Goal: Task Accomplishment & Management: Use online tool/utility

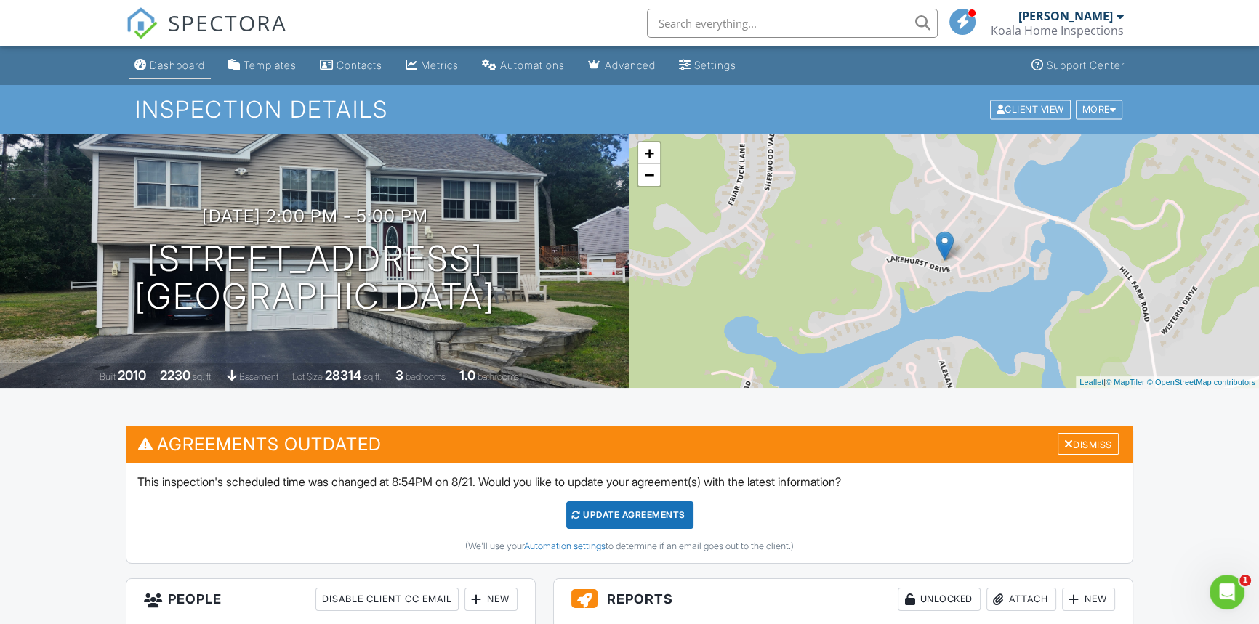
click at [185, 57] on link "Dashboard" at bounding box center [170, 65] width 82 height 27
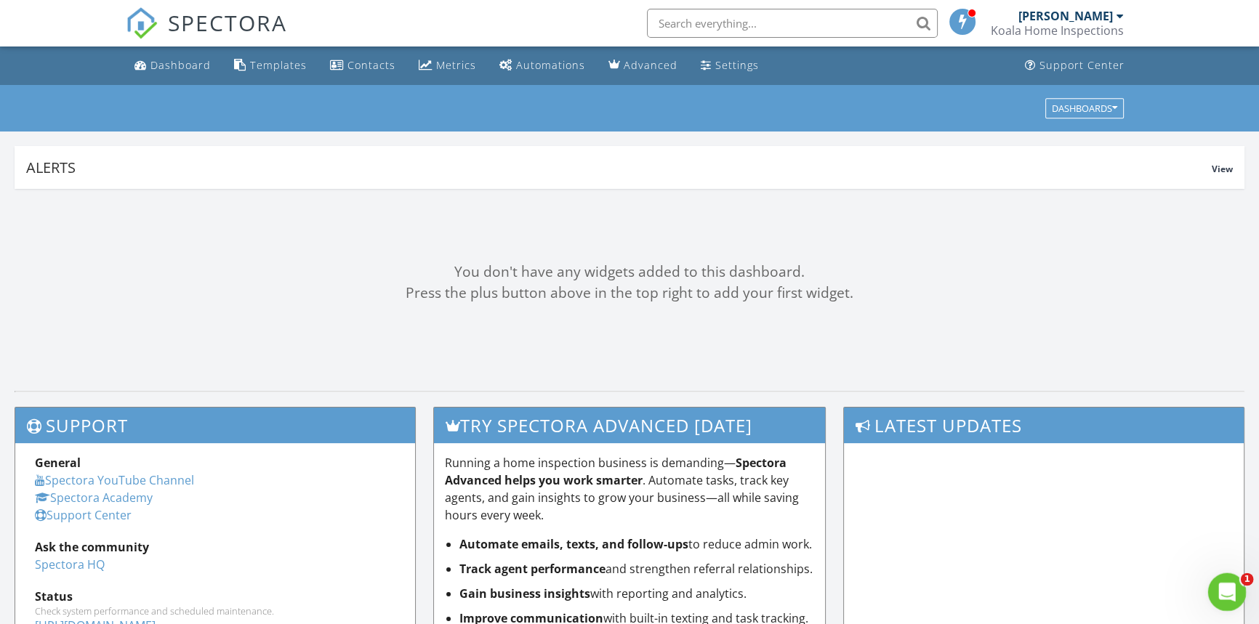
click at [1241, 589] on div "Open Intercom Messenger" at bounding box center [1225, 590] width 48 height 48
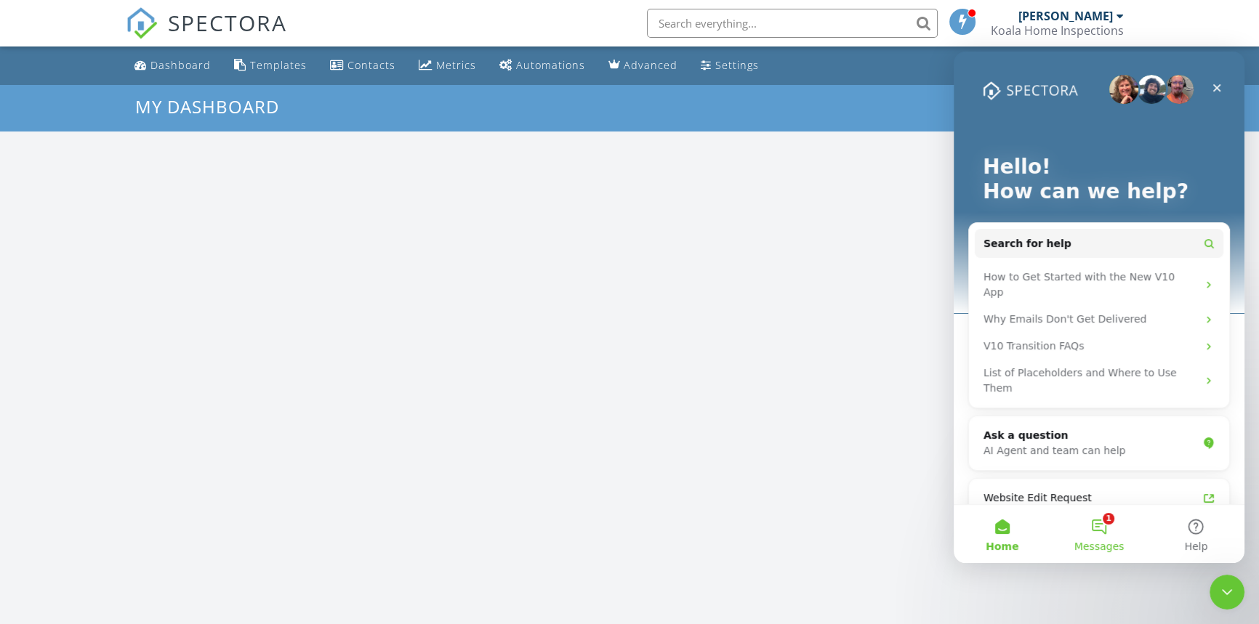
scroll to position [1344, 1279]
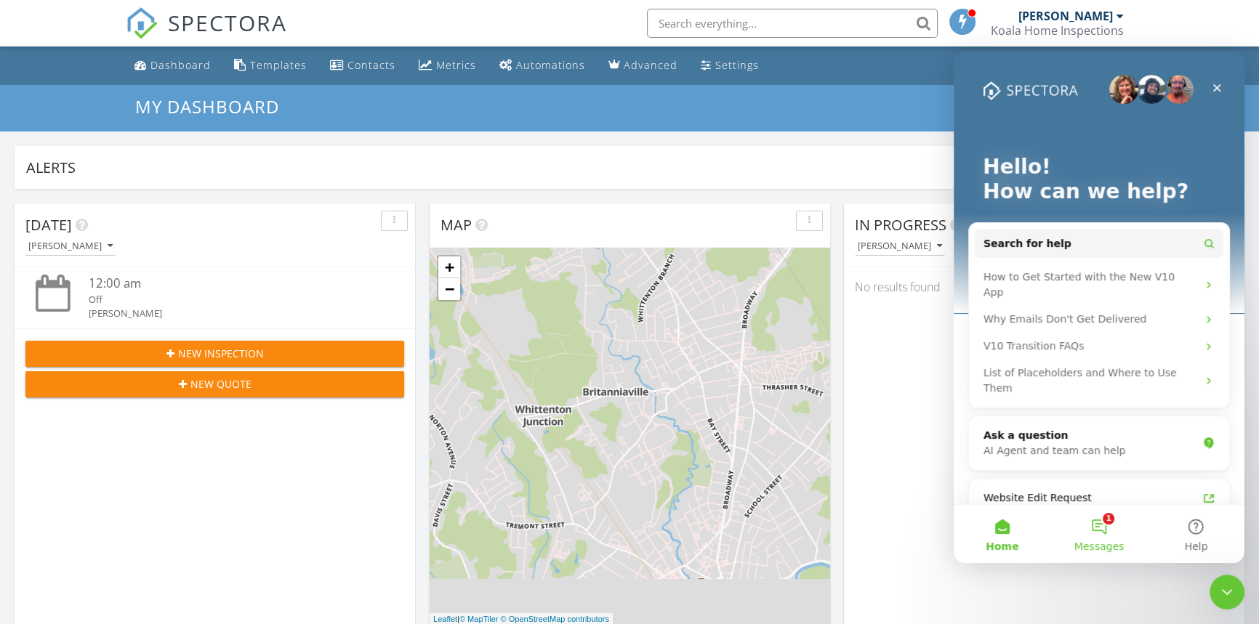
click at [1099, 528] on button "1 Messages" at bounding box center [1098, 534] width 97 height 58
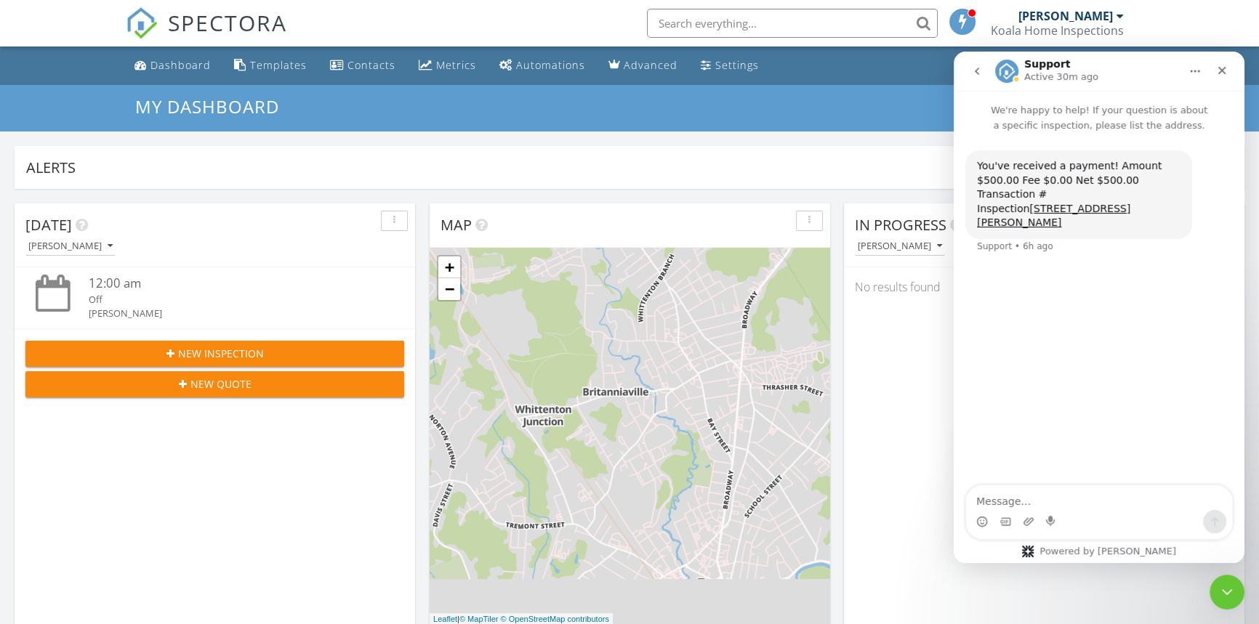
click at [795, 108] on h3 "My Dashboard" at bounding box center [629, 107] width 989 height 20
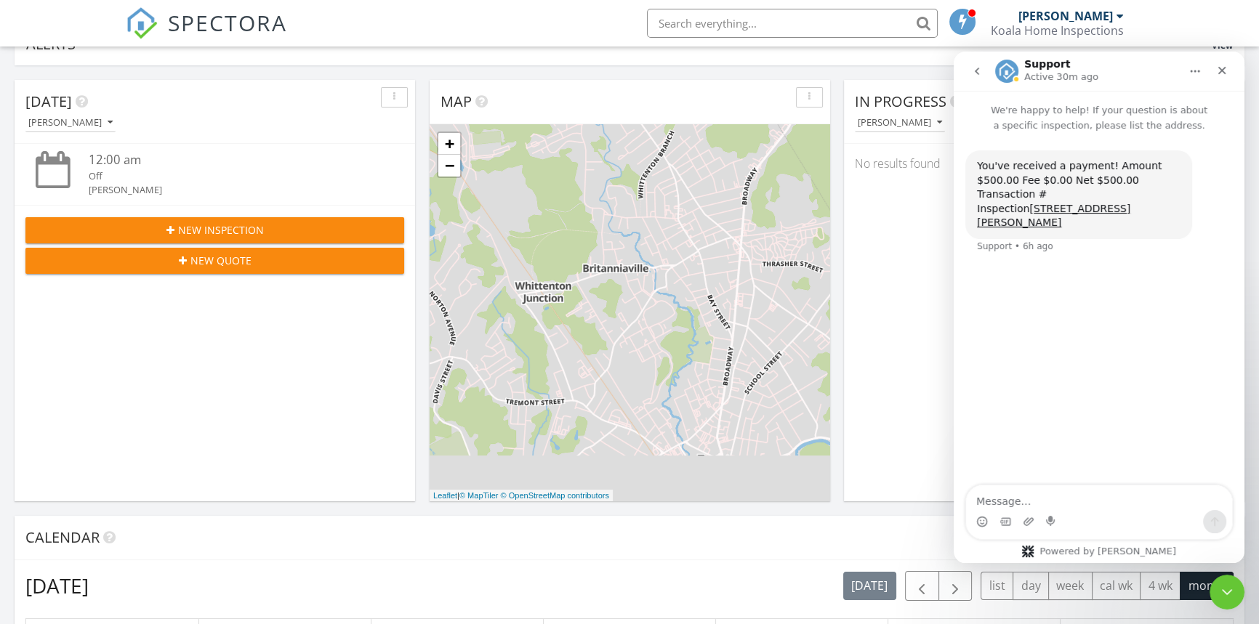
scroll to position [330, 0]
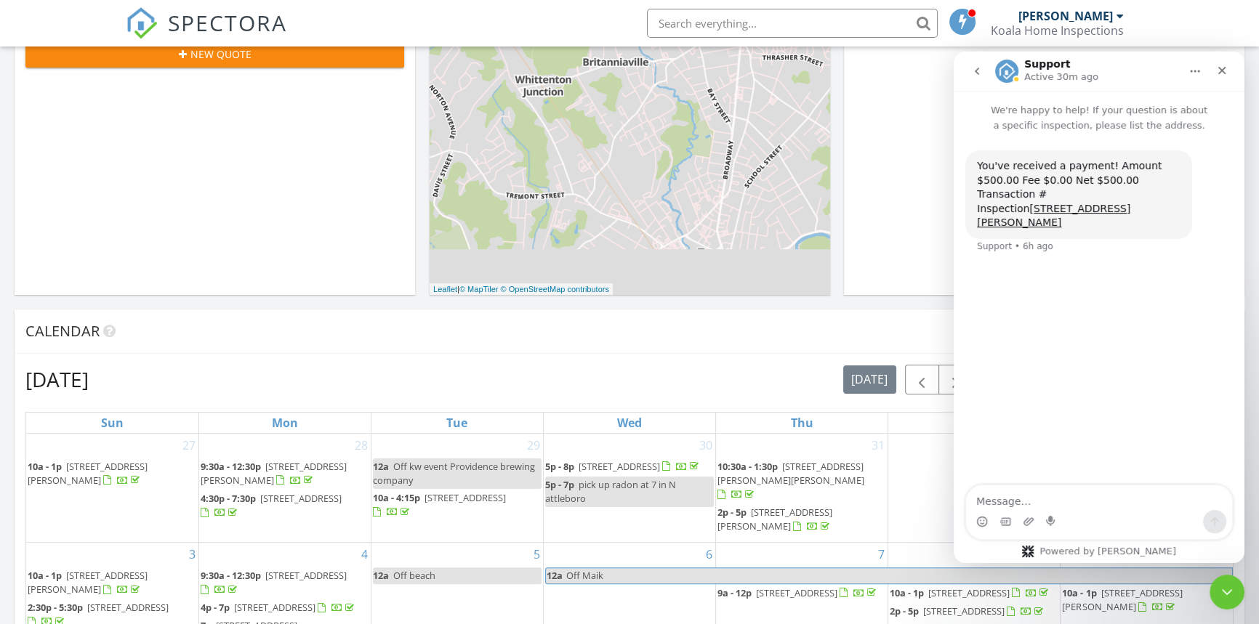
click at [597, 365] on div "August 2025 today list day week cal wk 4 wk month" at bounding box center [629, 380] width 1208 height 30
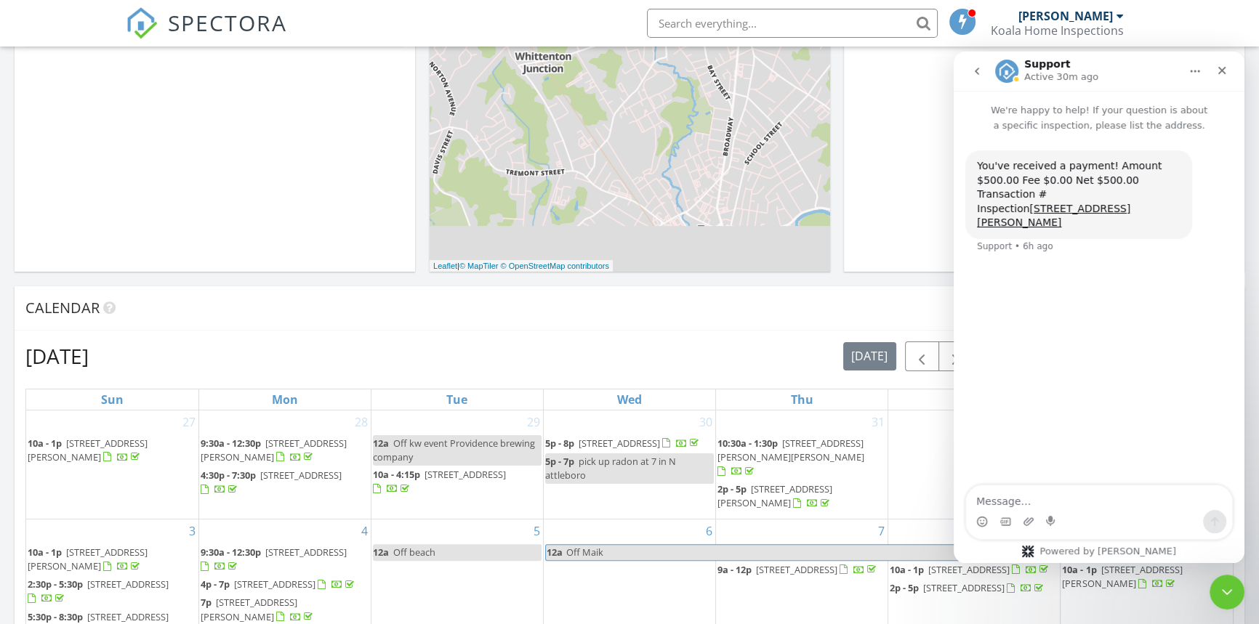
scroll to position [727, 0]
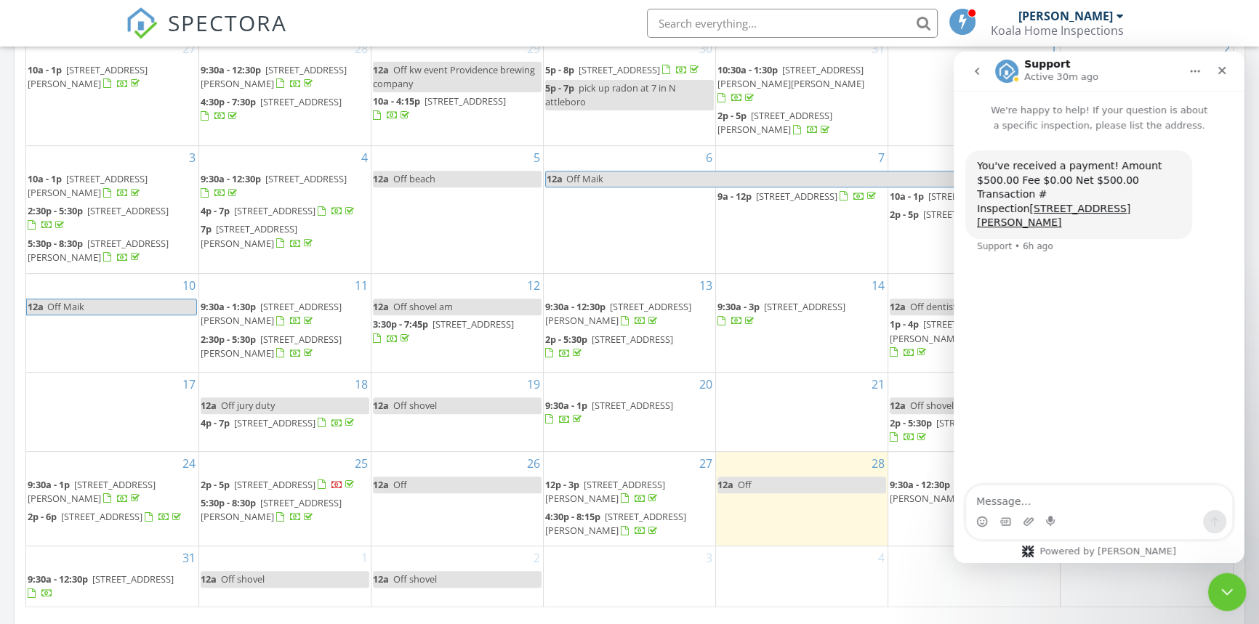
click at [1220, 588] on icon "Close Intercom Messenger" at bounding box center [1225, 590] width 10 height 6
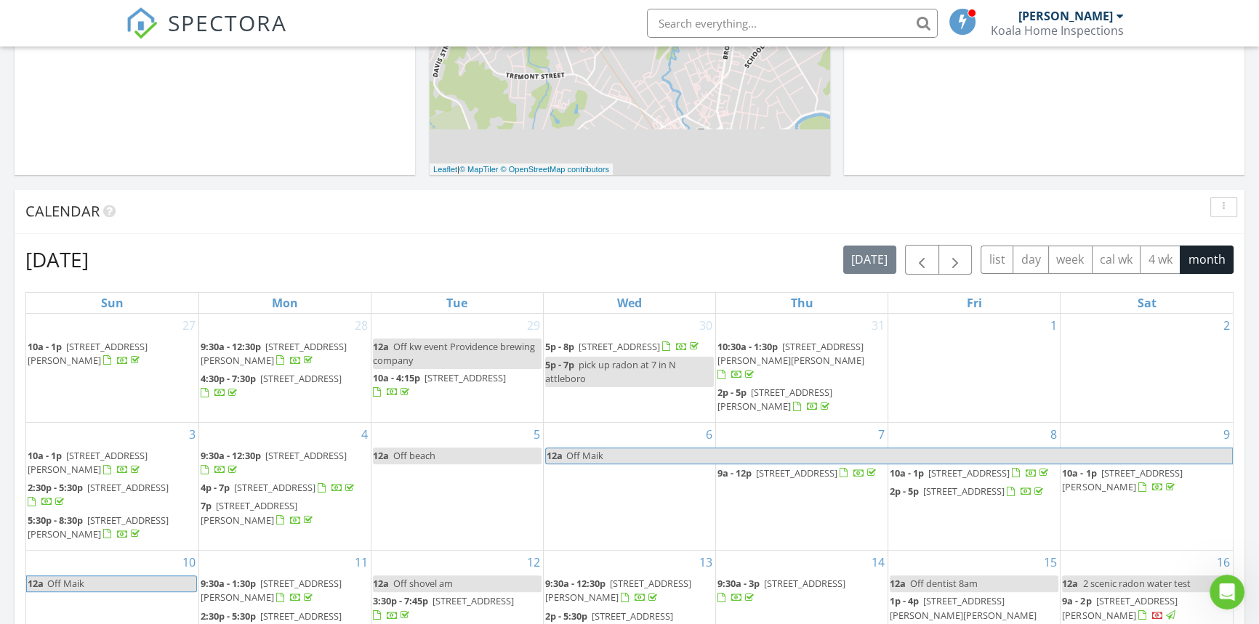
scroll to position [330, 0]
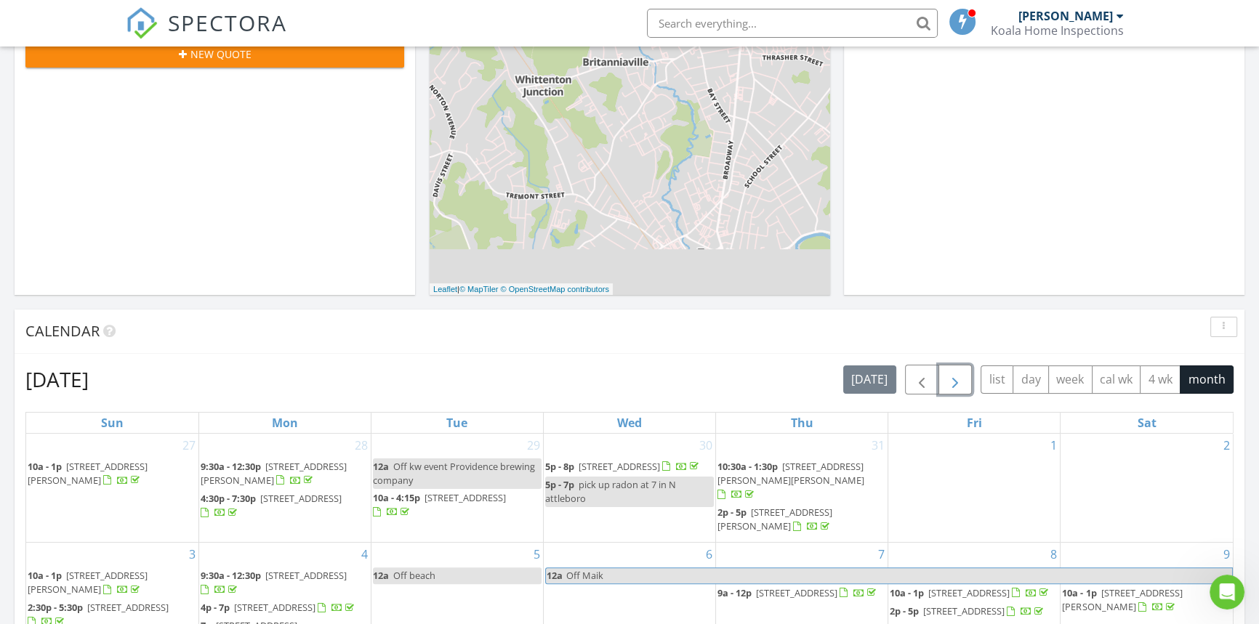
click at [959, 386] on span "button" at bounding box center [954, 379] width 17 height 17
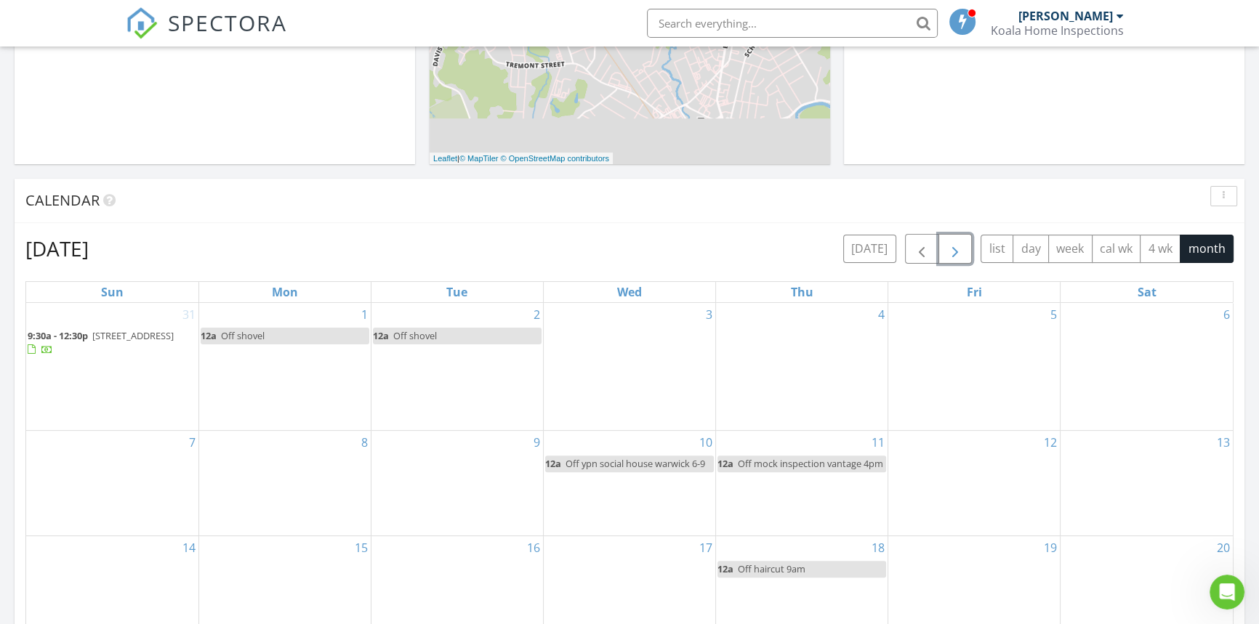
scroll to position [462, 0]
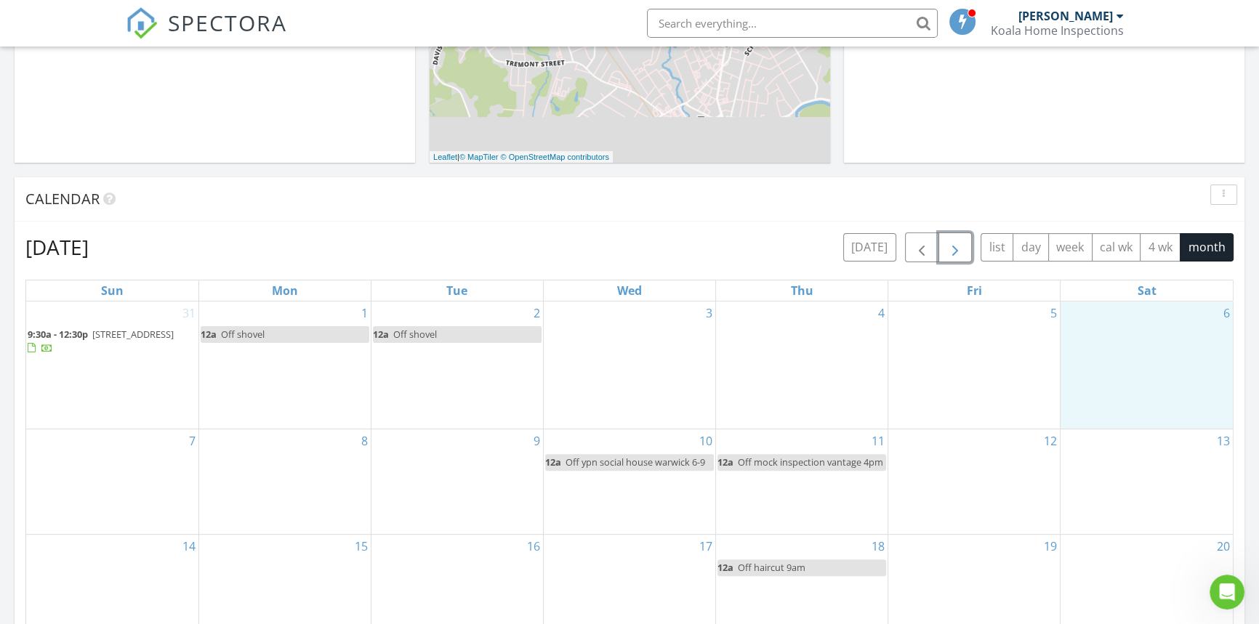
click at [1156, 360] on div "6" at bounding box center [1147, 365] width 172 height 127
click at [1148, 324] on link "Event" at bounding box center [1145, 321] width 75 height 23
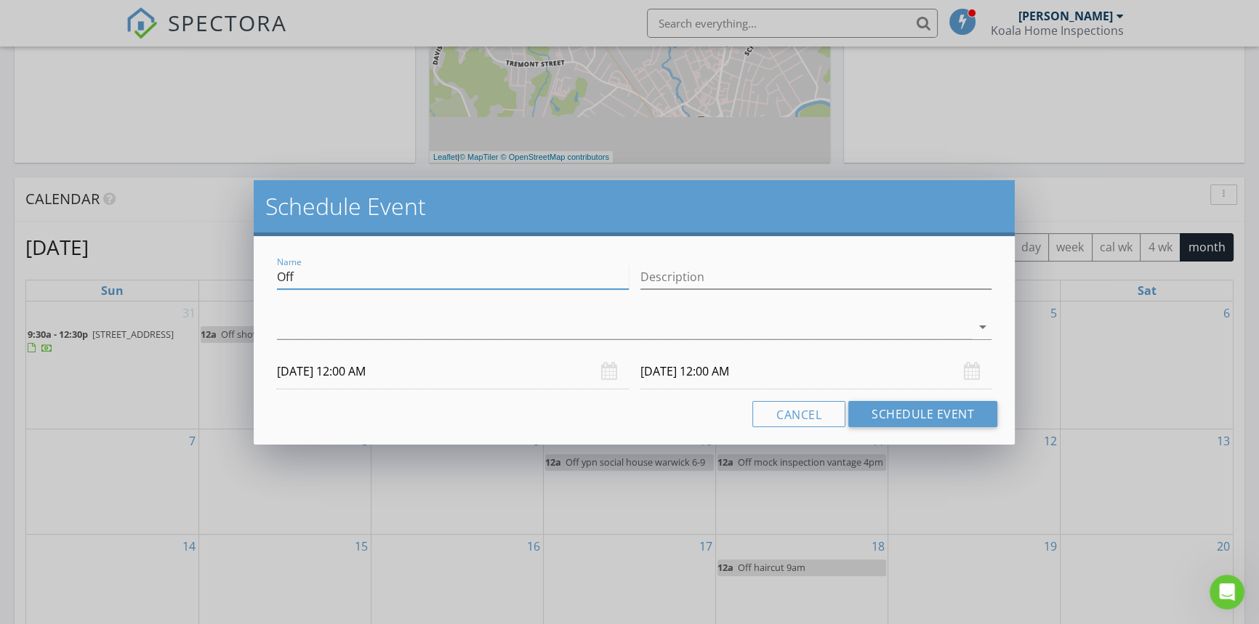
click at [363, 277] on input "Off" at bounding box center [453, 277] width 352 height 24
type input "Off codzilla"
click at [281, 321] on div at bounding box center [624, 327] width 694 height 24
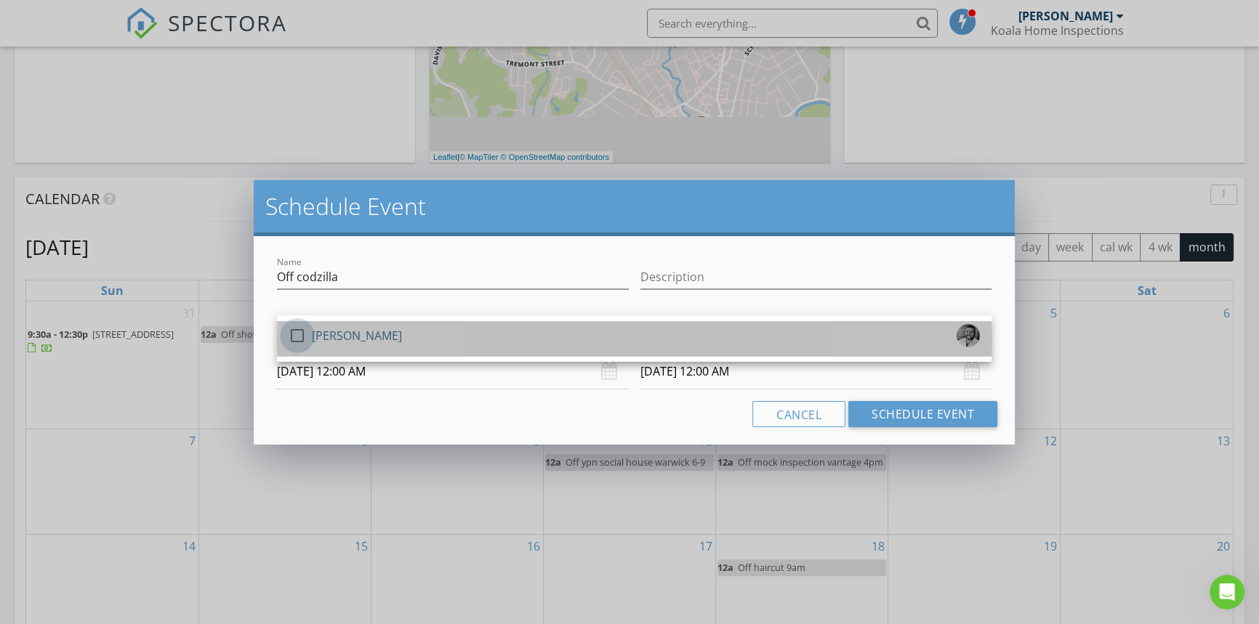
click at [303, 339] on div at bounding box center [297, 335] width 25 height 25
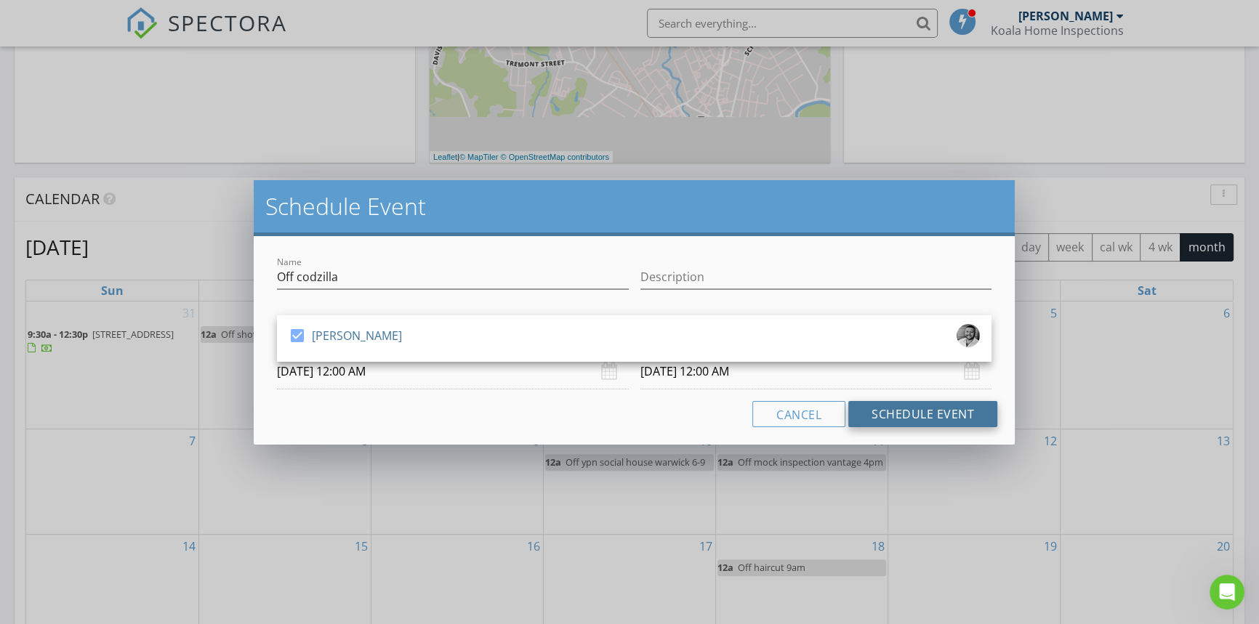
click at [923, 416] on button "Schedule Event" at bounding box center [922, 414] width 149 height 26
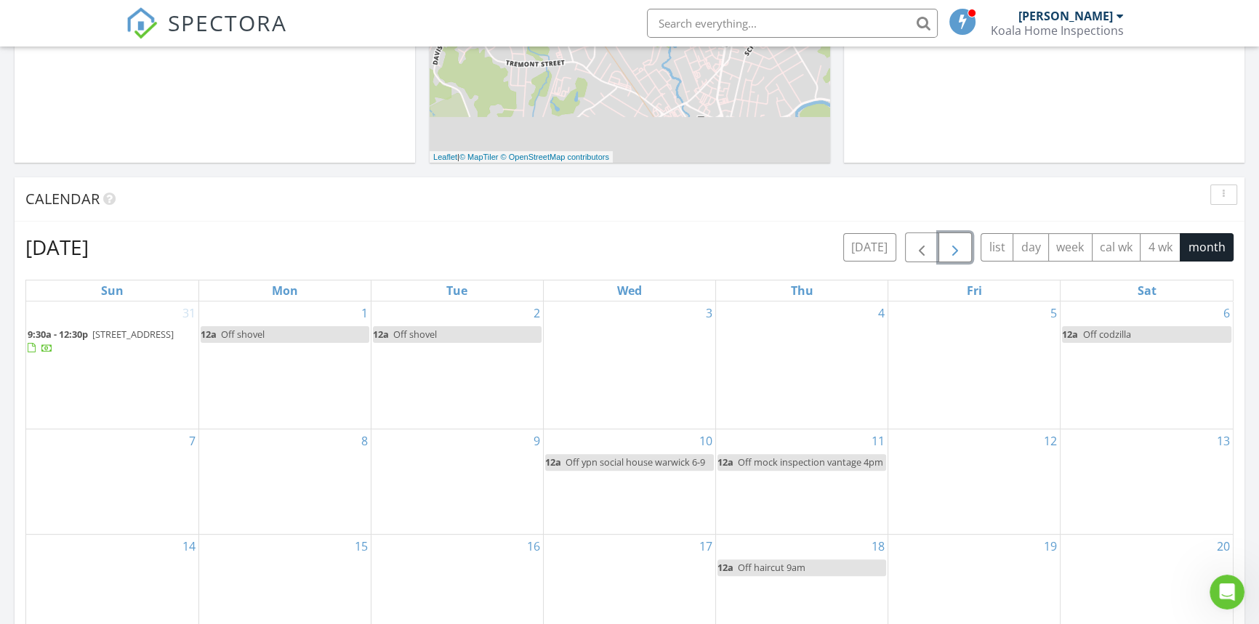
click at [950, 254] on span "button" at bounding box center [954, 247] width 17 height 17
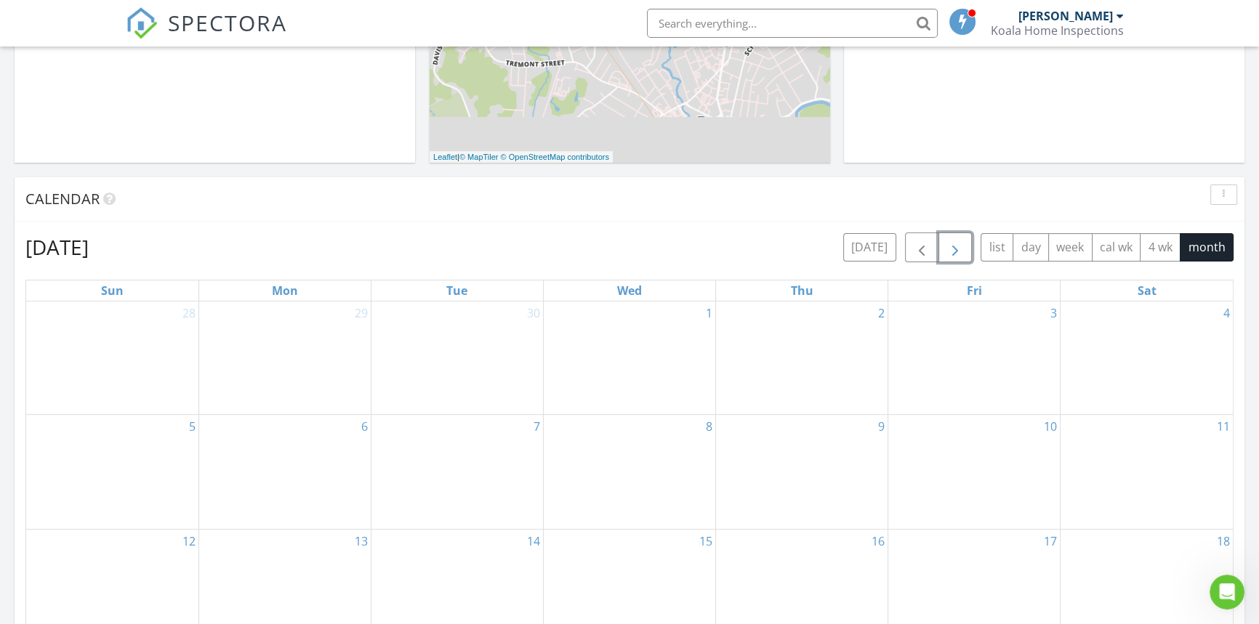
click at [946, 249] on span "button" at bounding box center [954, 247] width 17 height 17
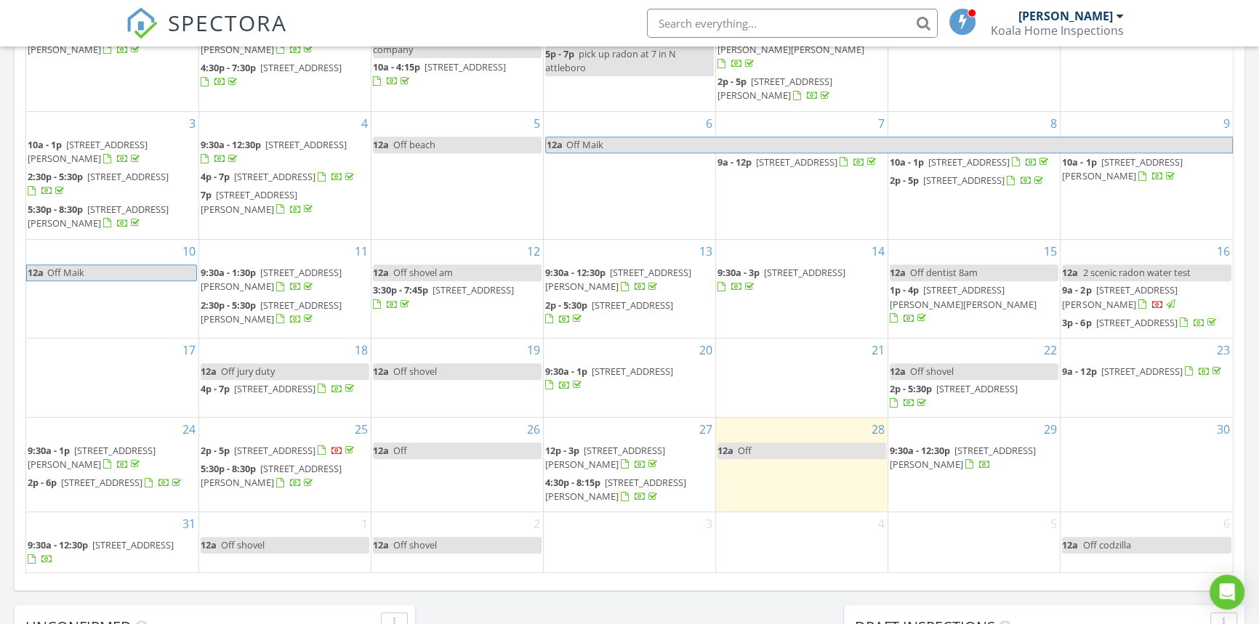
scroll to position [595, 0]
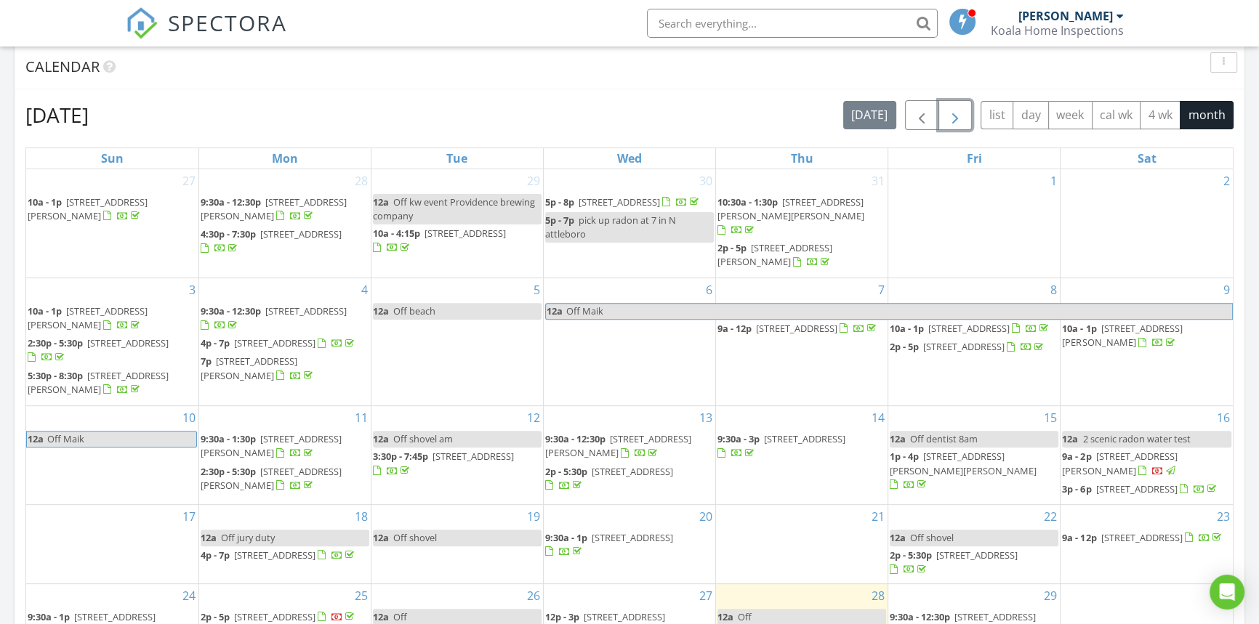
click at [949, 111] on span "button" at bounding box center [954, 115] width 17 height 17
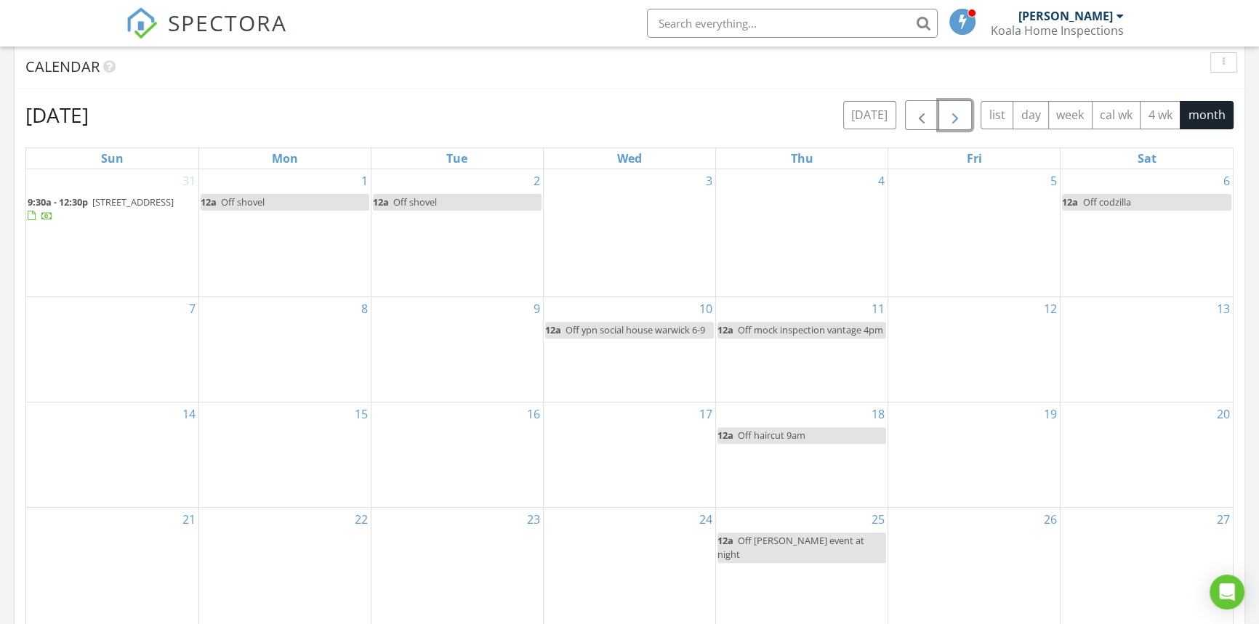
click at [105, 337] on div "7" at bounding box center [112, 349] width 172 height 105
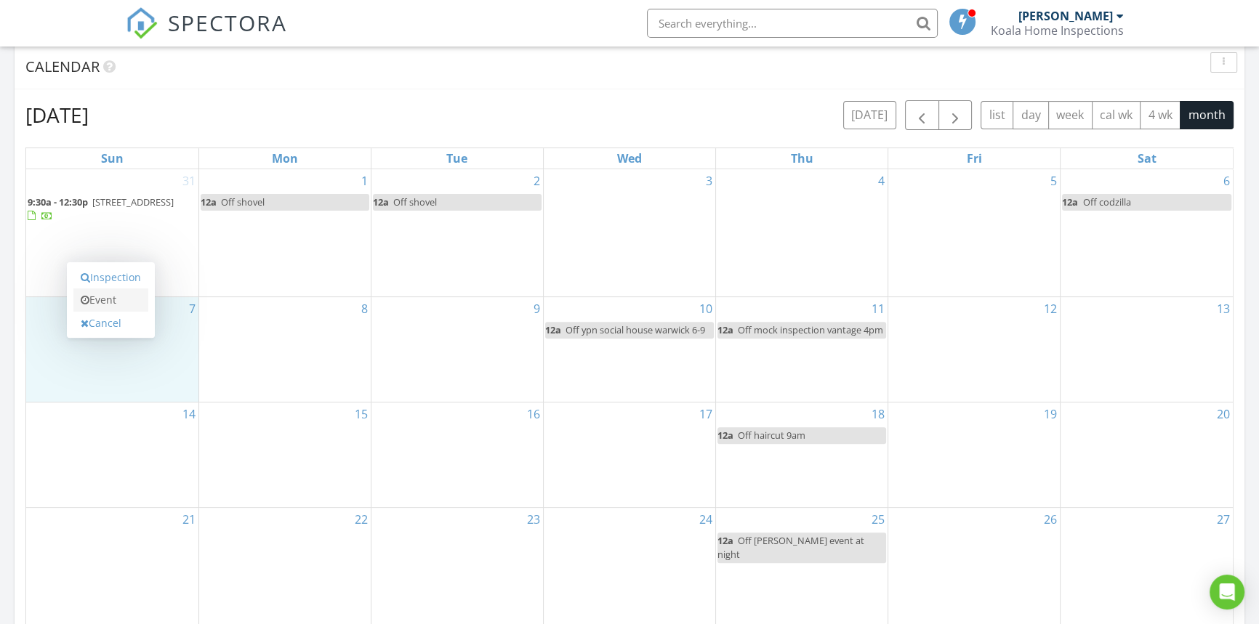
click at [124, 299] on link "Event" at bounding box center [110, 300] width 75 height 23
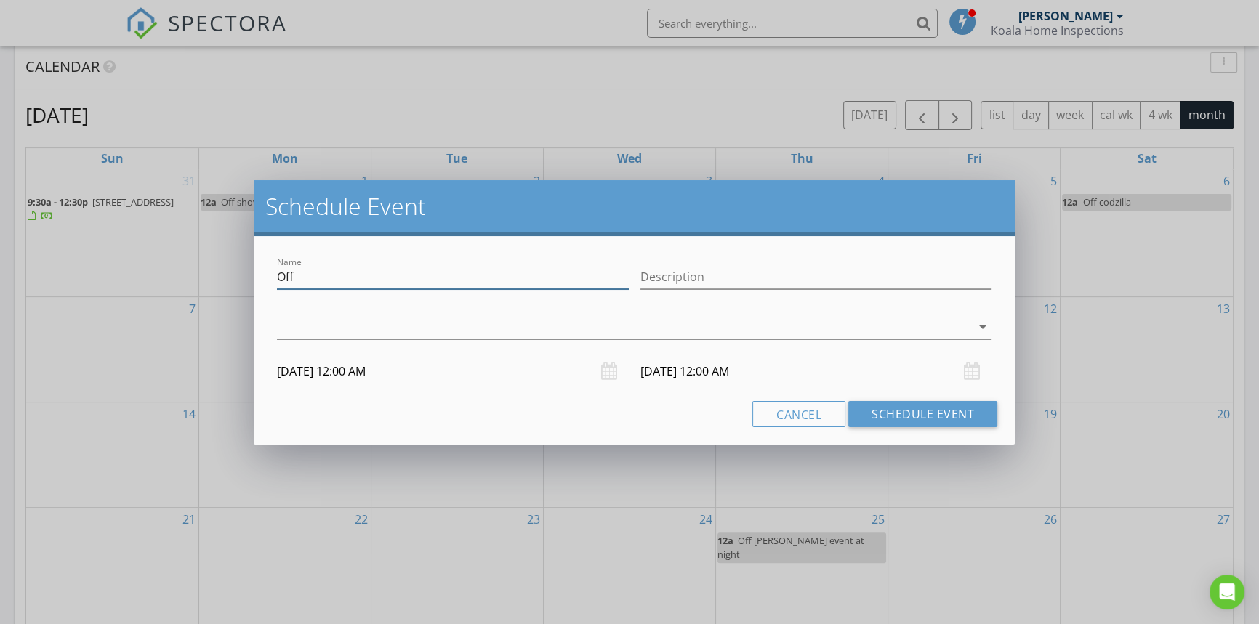
click at [306, 275] on input "Off" at bounding box center [453, 277] width 352 height 24
click at [323, 328] on div at bounding box center [624, 327] width 694 height 24
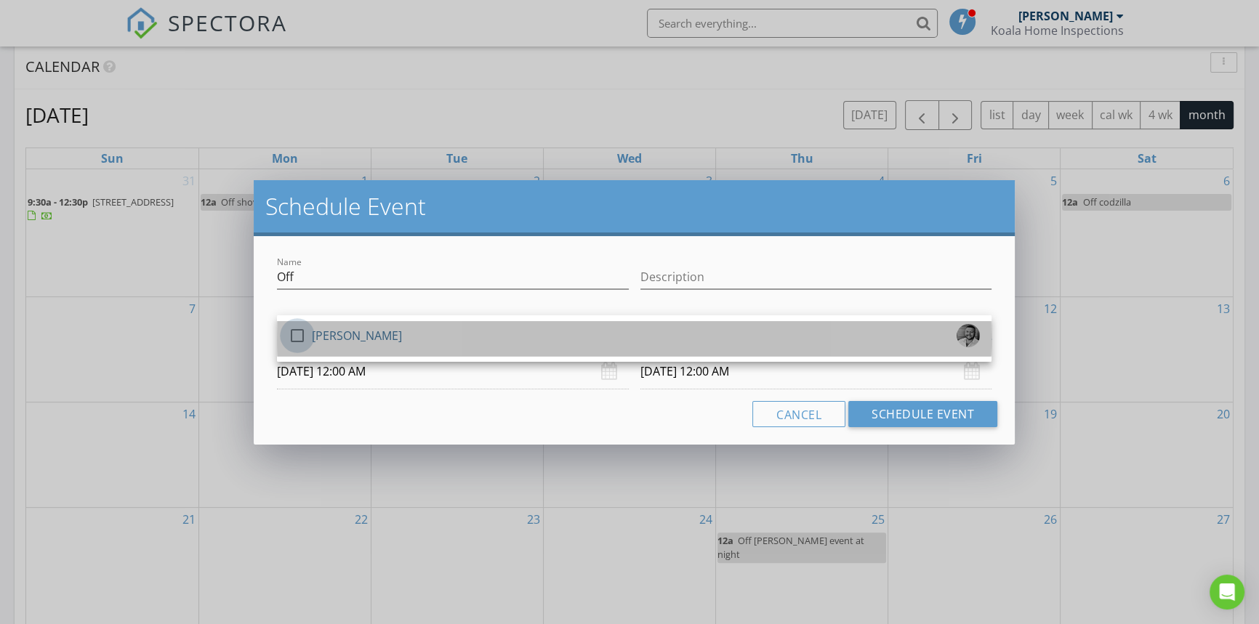
click at [293, 336] on div at bounding box center [297, 335] width 25 height 25
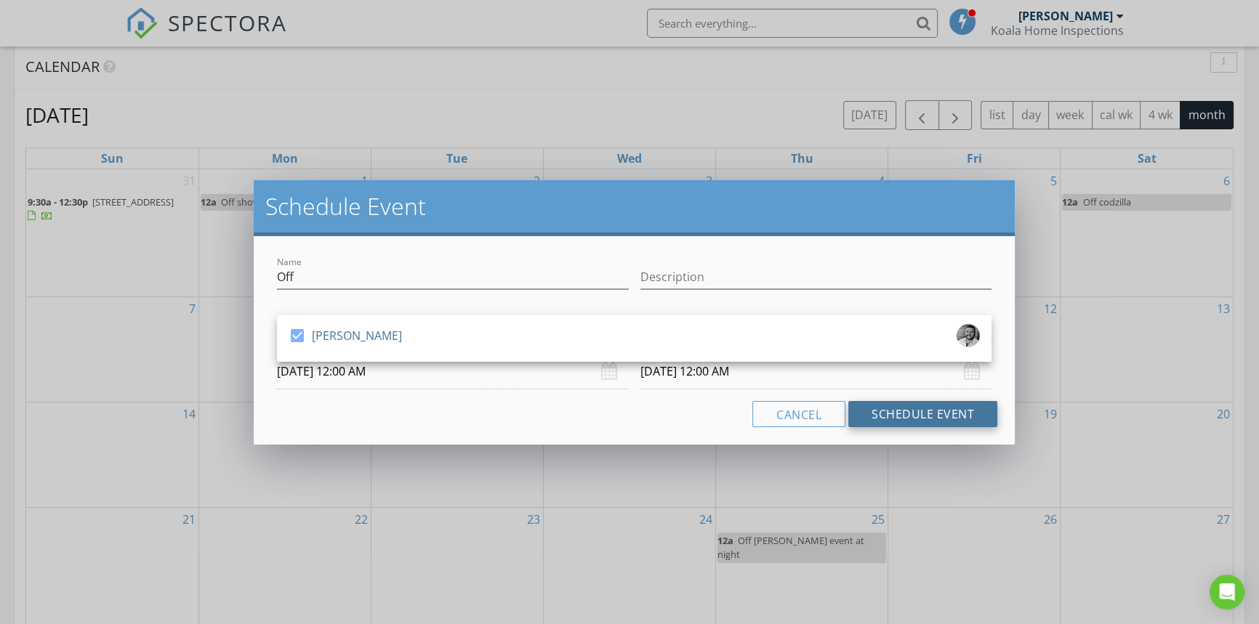
click at [930, 413] on button "Schedule Event" at bounding box center [922, 414] width 149 height 26
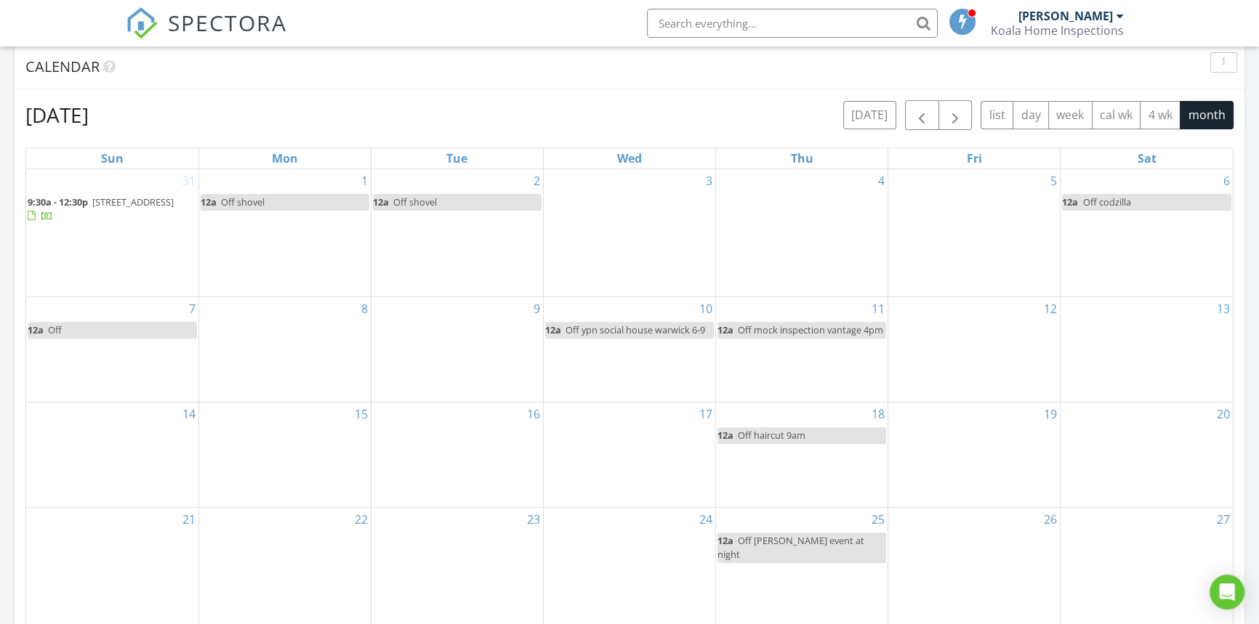
click at [1046, 31] on div "Koala Home Inspections" at bounding box center [1057, 30] width 133 height 15
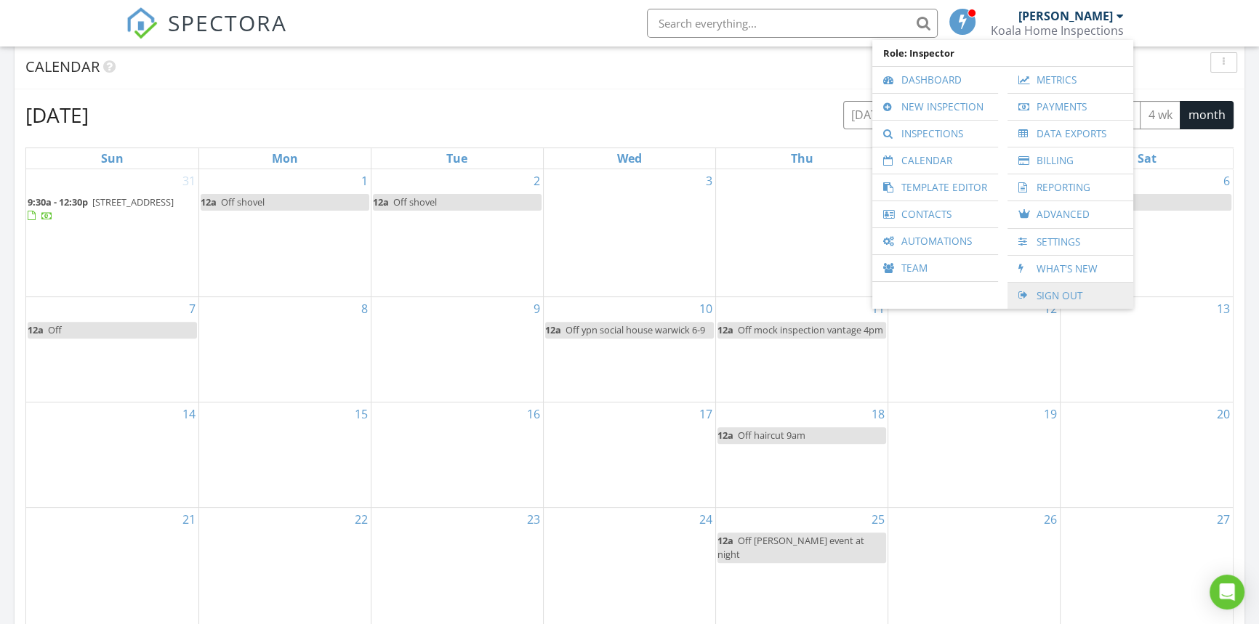
click at [1063, 298] on link "Sign Out" at bounding box center [1070, 296] width 111 height 26
